Goal: Task Accomplishment & Management: Manage account settings

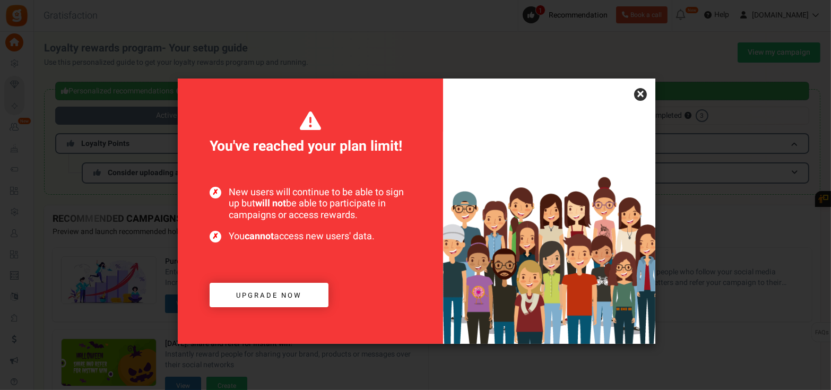
click at [640, 93] on link "×" at bounding box center [640, 94] width 13 height 13
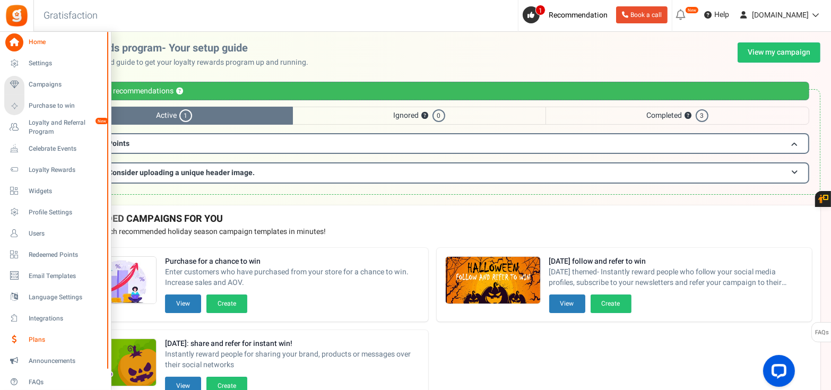
click at [38, 335] on span "Plans" at bounding box center [66, 339] width 74 height 9
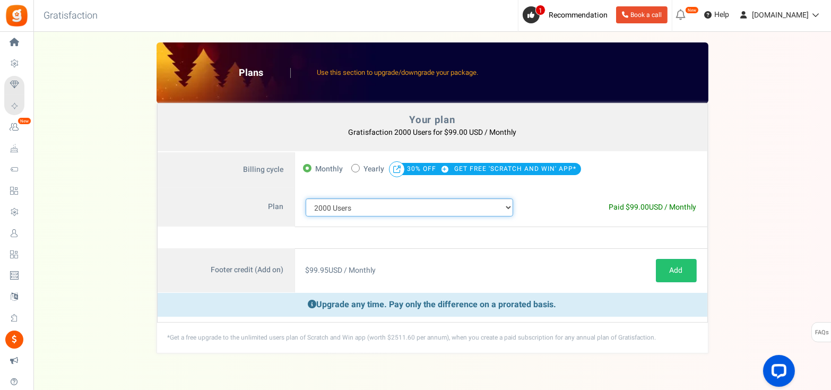
click at [377, 209] on select "100 Users 200 Users 500 Users 1000 Users 2000 Users 3000 Users 4000 Users 5000 …" at bounding box center [410, 207] width 208 height 18
click at [373, 168] on span "Yearly" at bounding box center [374, 169] width 21 height 15
click at [358, 168] on input "50% OFF Limited time offer! Yearly 30% OFF GET FREE 'SCRATCH AND WIN' APP*" at bounding box center [354, 167] width 7 height 7
radio input "true"
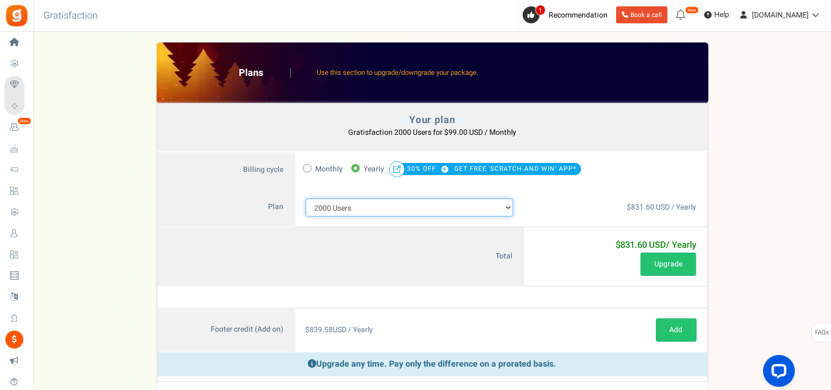
click at [359, 205] on select "100 Users 200 Users 500 Users 1000 Users 2000 Users 3000 Users 4000 Users 5000 …" at bounding box center [410, 207] width 208 height 18
select select "711"
click at [306, 198] on select "100 Users 200 Users 500 Users 1000 Users 2000 Users 3000 Users 4000 Users 5000 …" at bounding box center [410, 207] width 208 height 18
click at [325, 172] on span "Monthly" at bounding box center [330, 169] width 28 height 15
click at [310, 171] on input "Monthly" at bounding box center [306, 167] width 7 height 7
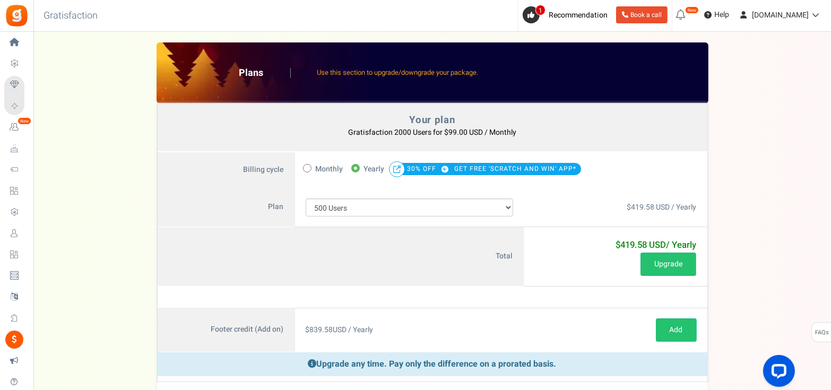
radio input "true"
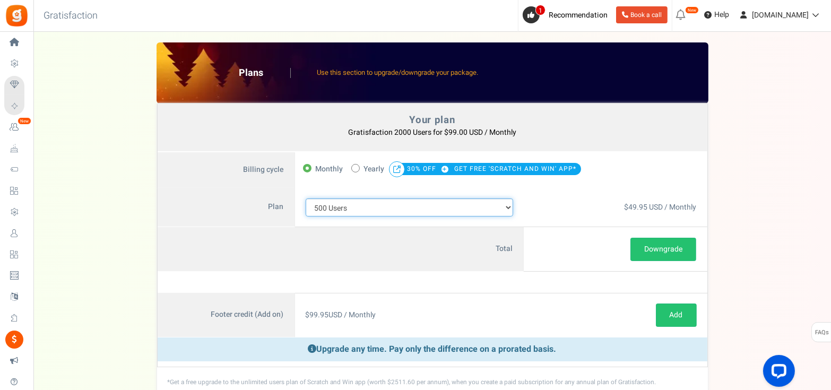
click at [327, 204] on select "100 Users 200 Users 500 Users 1000 Users 2000 Users 3000 Users 4000 Users 5000 …" at bounding box center [410, 207] width 208 height 18
click at [306, 198] on select "100 Users 200 Users 500 Users 1000 Users 2000 Users 3000 Users 4000 Users 5000 …" at bounding box center [410, 207] width 208 height 18
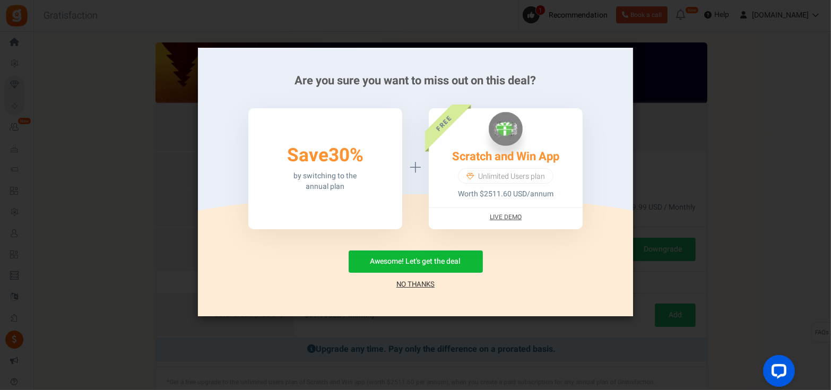
click at [418, 286] on link "No Thanks" at bounding box center [415, 284] width 38 height 11
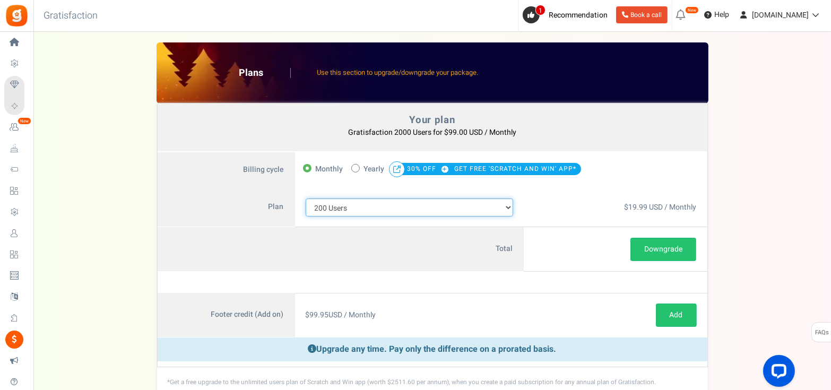
click at [317, 209] on select "100 Users 200 Users 500 Users 1000 Users 2000 Users 3000 Users 4000 Users 5000 …" at bounding box center [410, 207] width 208 height 18
select select "711"
click at [306, 198] on select "100 Users 200 Users 500 Users 1000 Users 2000 Users 3000 Users 4000 Users 5000 …" at bounding box center [410, 207] width 208 height 18
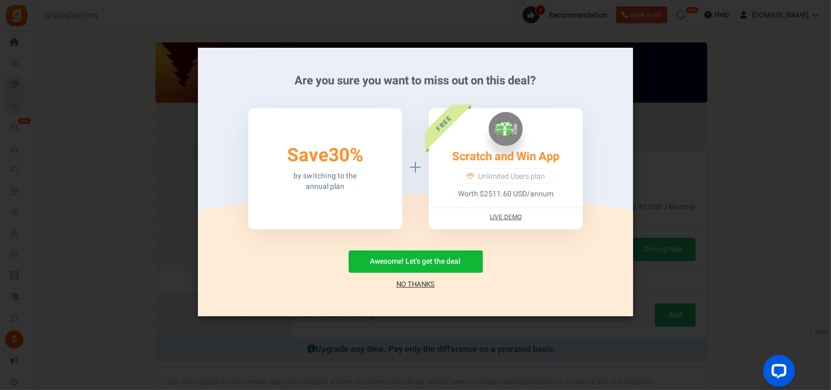
click at [407, 284] on link "No Thanks" at bounding box center [415, 284] width 38 height 11
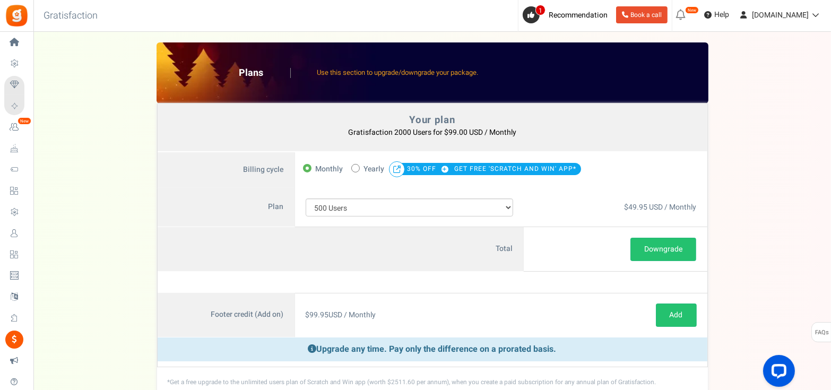
click at [158, 223] on label "Plan" at bounding box center [226, 207] width 137 height 39
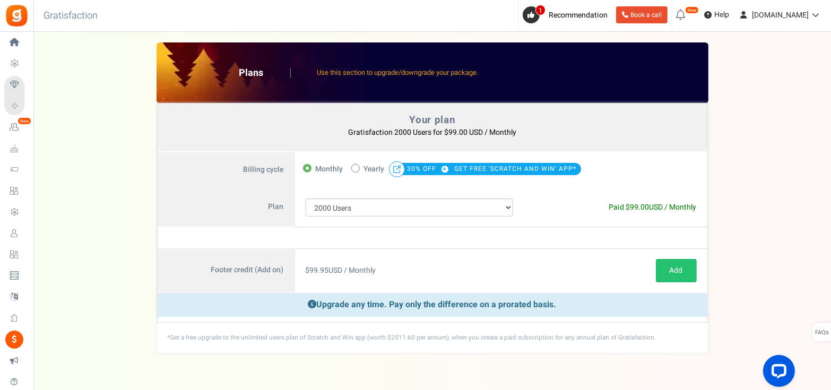
click at [366, 168] on span "Yearly" at bounding box center [374, 169] width 21 height 15
click at [358, 168] on input "50% OFF Limited time offer! Yearly 30% OFF GET FREE 'SCRATCH AND WIN' APP*" at bounding box center [354, 167] width 7 height 7
radio input "true"
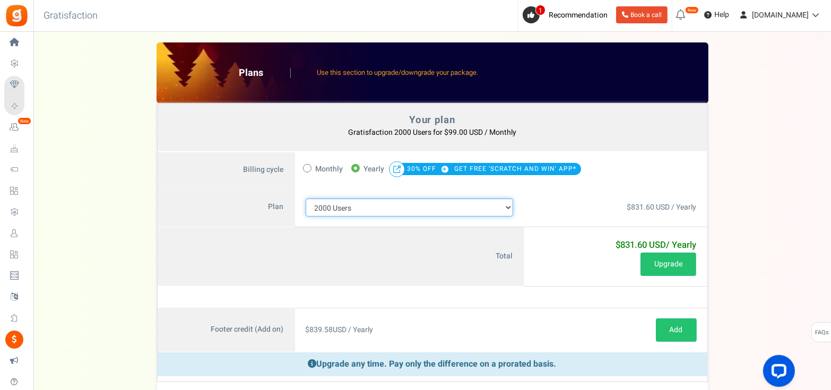
click at [357, 210] on select "100 Users 200 Users 500 Users 1000 Users 2000 Users 3000 Users 4000 Users 5000 …" at bounding box center [410, 207] width 208 height 18
select select "711"
click at [306, 198] on select "100 Users 200 Users 500 Users 1000 Users 2000 Users 3000 Users 4000 Users 5000 …" at bounding box center [410, 207] width 208 height 18
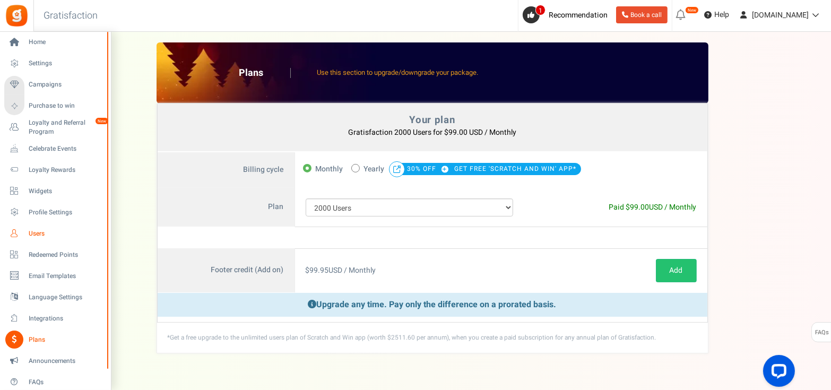
click at [37, 234] on span "Users" at bounding box center [66, 233] width 74 height 9
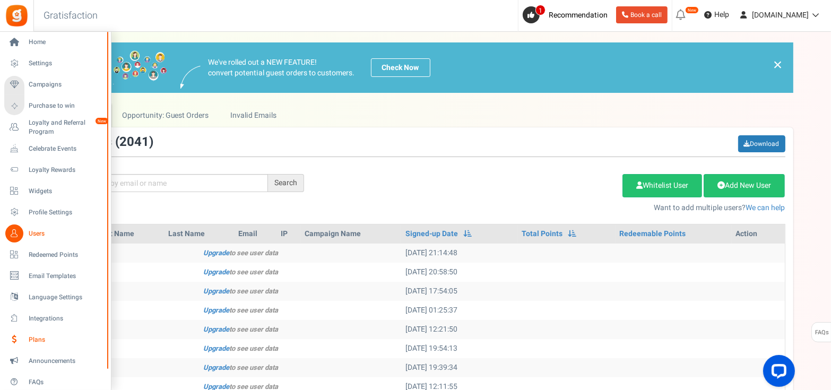
click at [36, 337] on span "Plans" at bounding box center [66, 339] width 74 height 9
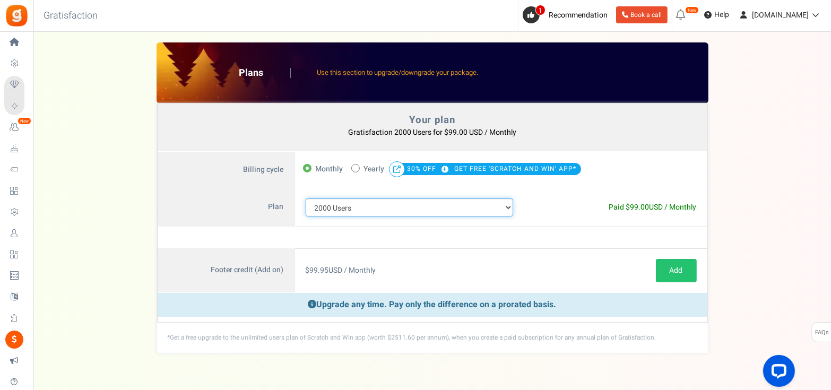
click at [336, 203] on select "100 Users 200 Users 500 Users 1000 Users 2000 Users 3000 Users 4000 Users 5000 …" at bounding box center [410, 207] width 208 height 18
click at [306, 198] on select "100 Users 200 Users 500 Users 1000 Users 2000 Users 3000 Users 4000 Users 5000 …" at bounding box center [410, 207] width 208 height 18
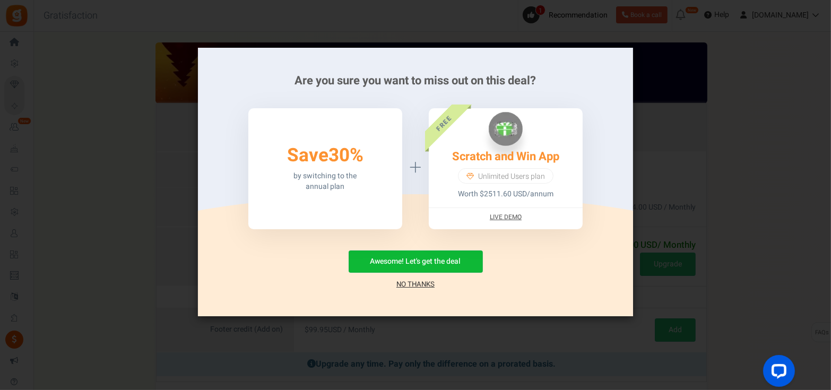
click at [412, 282] on link "No Thanks" at bounding box center [415, 284] width 38 height 11
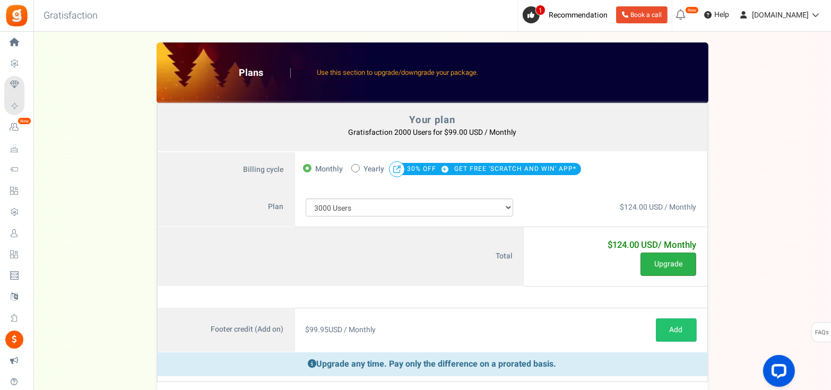
click at [659, 256] on button "Upgrade" at bounding box center [668, 264] width 56 height 23
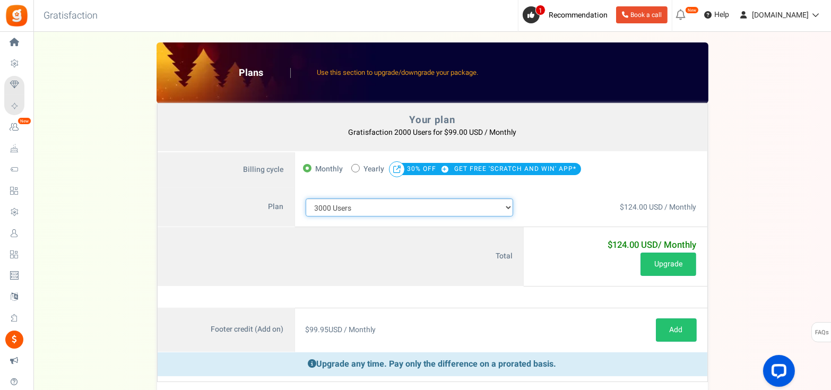
click at [350, 203] on select "100 Users 200 Users 500 Users 1000 Users 2000 Users 3000 Users 4000 Users 5000 …" at bounding box center [410, 207] width 208 height 18
select select "712"
click at [306, 198] on select "100 Users 200 Users 500 Users 1000 Users 2000 Users 3000 Users 4000 Users 5000 …" at bounding box center [410, 207] width 208 height 18
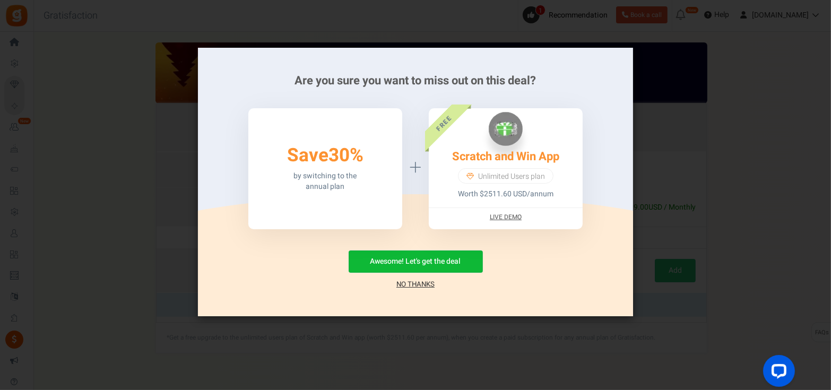
click at [691, 94] on div "Are you sure you want to miss out on this deal? 50% Save 30% by switching to th…" at bounding box center [415, 195] width 831 height 390
